Goal: Communication & Community: Answer question/provide support

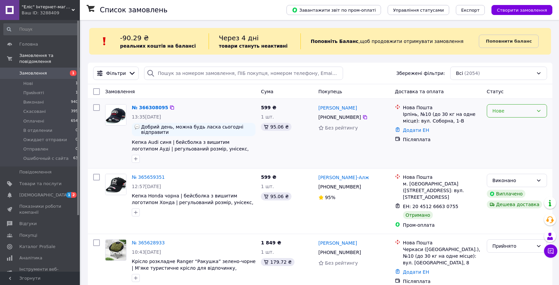
click at [509, 114] on div "Нове" at bounding box center [513, 110] width 41 height 7
click at [501, 124] on li "Прийнято" at bounding box center [517, 125] width 60 height 12
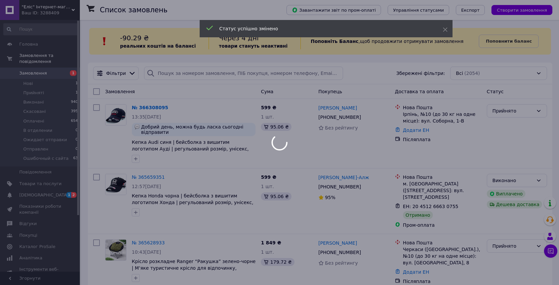
click at [53, 195] on div at bounding box center [279, 142] width 559 height 285
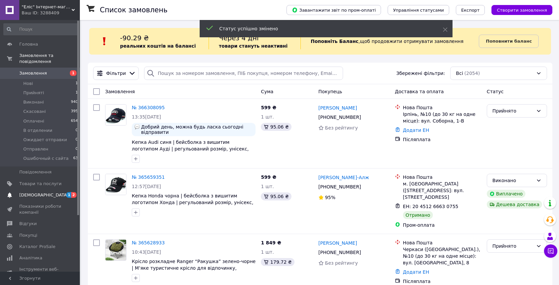
click at [48, 195] on span "[DEMOGRAPHIC_DATA]" at bounding box center [40, 195] width 42 height 6
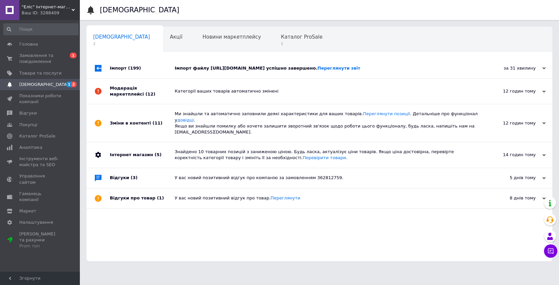
click at [254, 67] on div "Імпорт файлу https://presentime.ua/index.php?route=extension/feed/xml&id=25 усп…" at bounding box center [327, 68] width 305 height 6
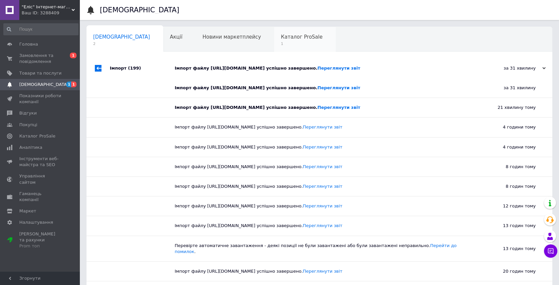
click at [274, 41] on div "Каталог ProSale 1" at bounding box center [305, 39] width 62 height 25
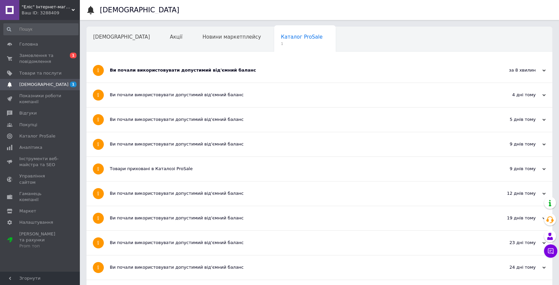
click at [204, 72] on div "Ви почали використовувати допустимий від'ємний баланс" at bounding box center [294, 70] width 369 height 6
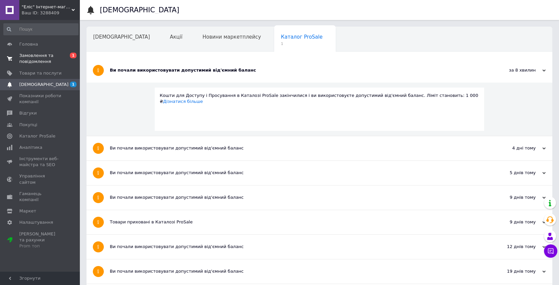
click at [43, 61] on span "Замовлення та повідомлення" at bounding box center [40, 59] width 42 height 12
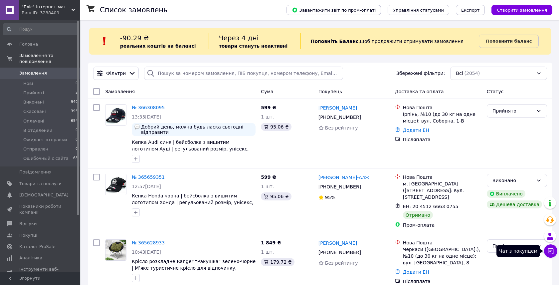
click at [553, 251] on icon at bounding box center [551, 251] width 6 height 6
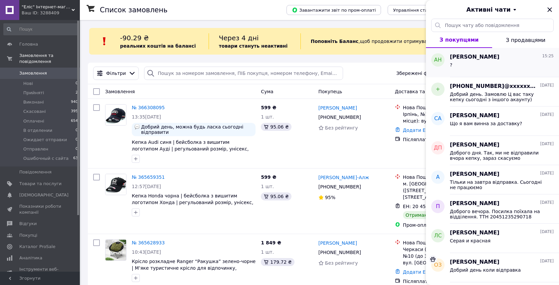
click at [486, 65] on div "?" at bounding box center [502, 66] width 104 height 11
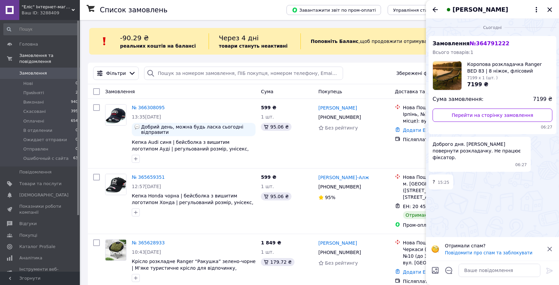
click at [551, 247] on icon at bounding box center [550, 249] width 8 height 8
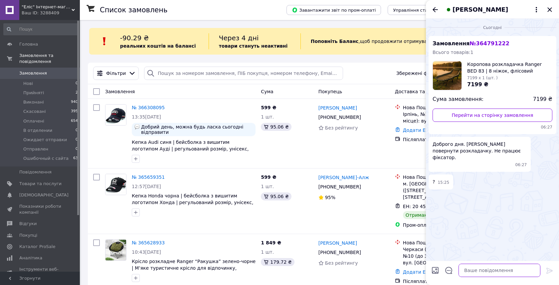
click at [476, 274] on textarea at bounding box center [500, 270] width 82 height 13
click at [486, 270] on textarea at bounding box center [500, 270] width 82 height 13
paste textarea "Шановний клієнте, Дуже шкода, що виникла така ситуація 😔 Завтра, у понеділок, я…"
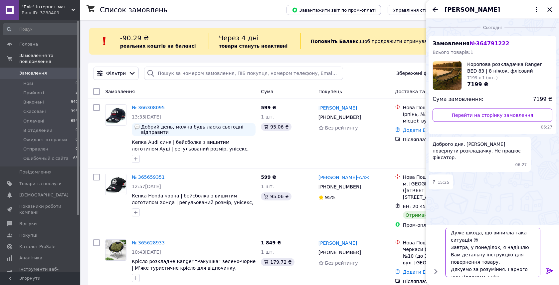
scroll to position [15, 0]
type textarea "Шановний клієнте, Дуже шкода, що виникла така ситуація 😔 Завтра, у понеділок, я…"
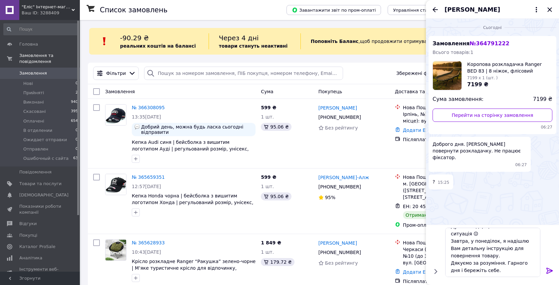
click at [549, 270] on icon at bounding box center [550, 271] width 6 height 6
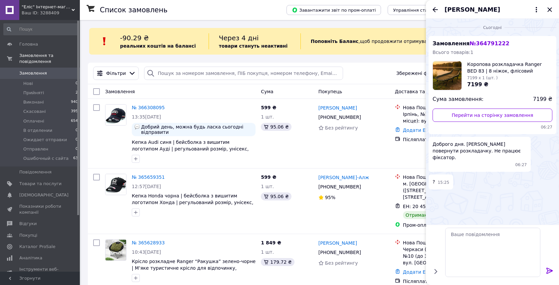
scroll to position [0, 0]
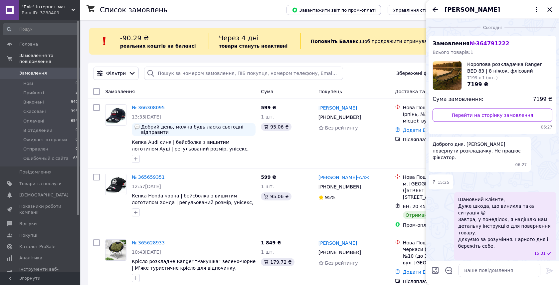
click at [44, 72] on span "Замовлення" at bounding box center [33, 73] width 28 height 6
click at [550, 8] on icon "Закрити" at bounding box center [549, 9] width 4 height 4
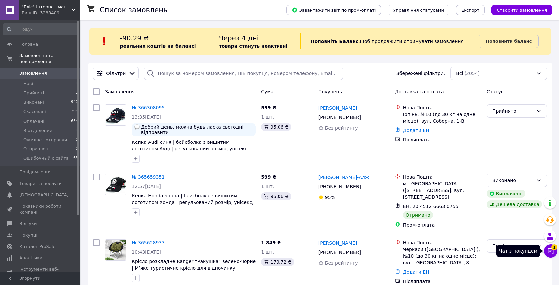
click at [554, 253] on button "Чат з покупцем 1" at bounding box center [550, 250] width 13 height 13
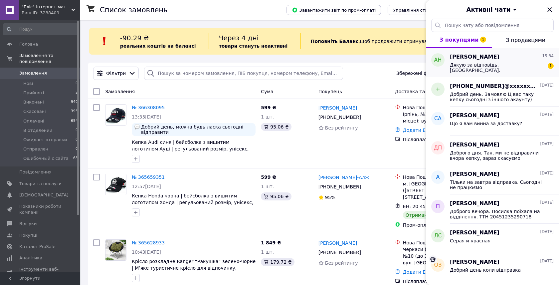
click at [480, 67] on span "Дякую за відповідь. Чекаю." at bounding box center [497, 67] width 95 height 11
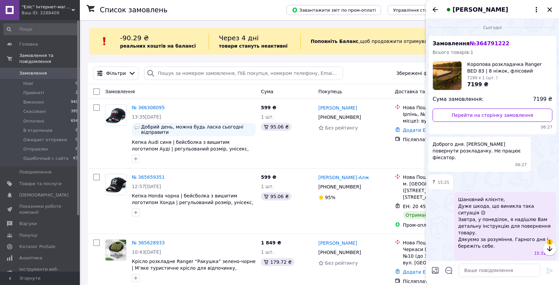
scroll to position [19, 0]
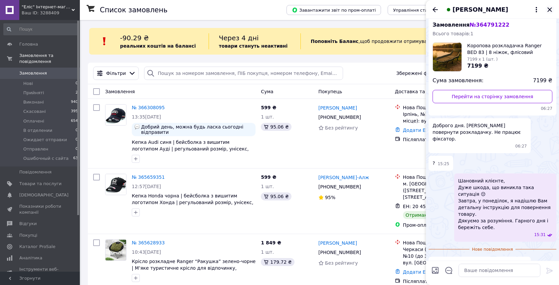
click at [551, 10] on icon "Закрити" at bounding box center [550, 10] width 8 height 8
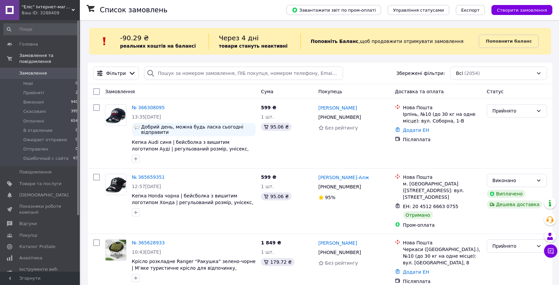
click at [41, 73] on span "Замовлення" at bounding box center [33, 73] width 28 height 6
